Goal: Task Accomplishment & Management: Manage account settings

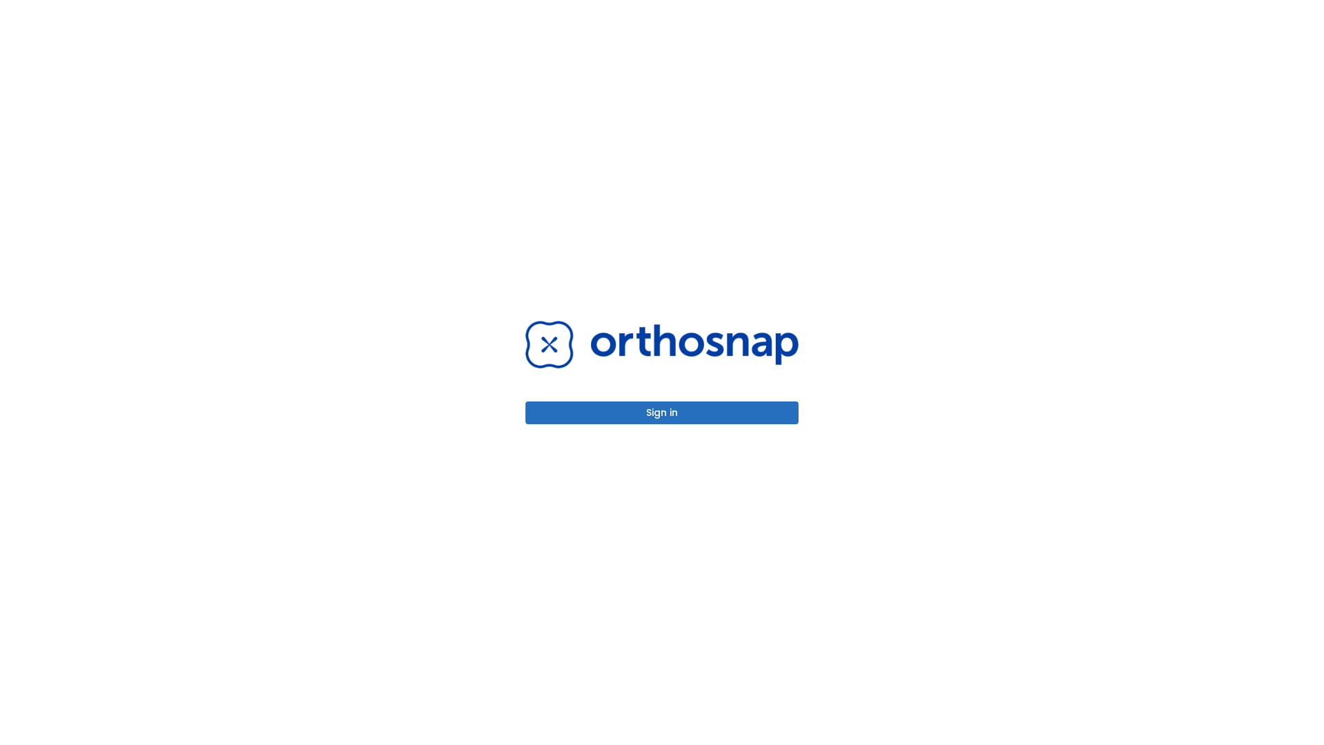
click at [662, 412] on button "Sign in" at bounding box center [661, 412] width 273 height 23
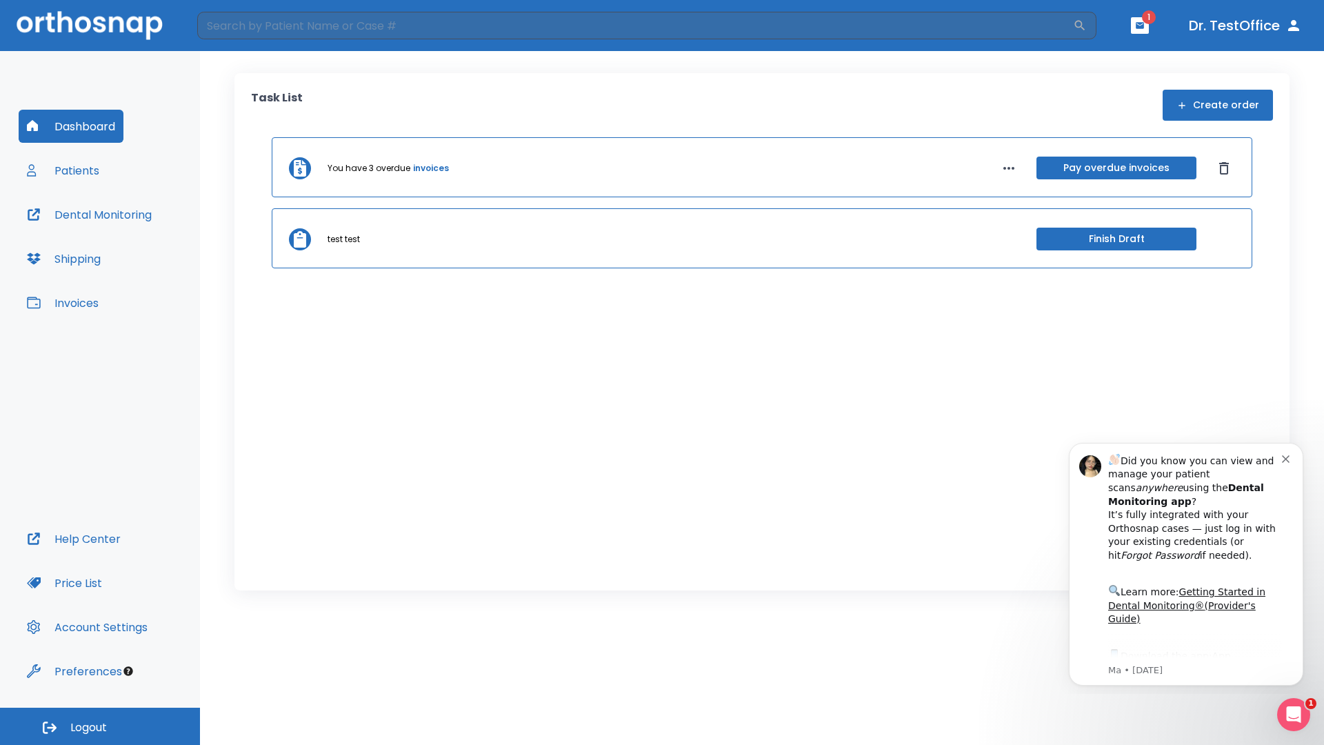
click at [100, 726] on span "Logout" at bounding box center [88, 727] width 37 height 15
